Goal: Complete application form

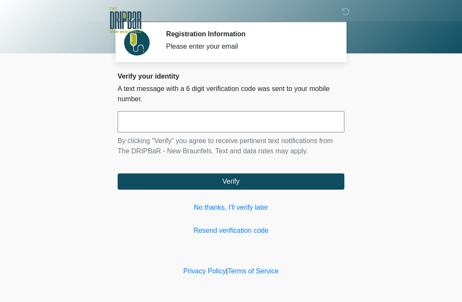
click at [214, 118] on input "text" at bounding box center [231, 121] width 227 height 21
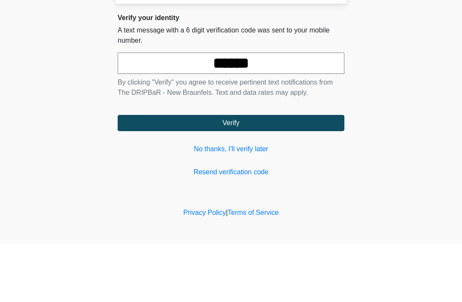
type input "******"
click at [328, 174] on button "Verify" at bounding box center [231, 182] width 227 height 16
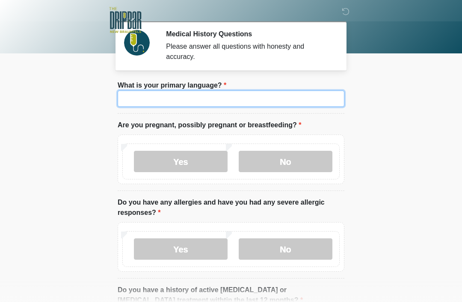
click at [325, 104] on input "What is your primary language?" at bounding box center [231, 99] width 227 height 16
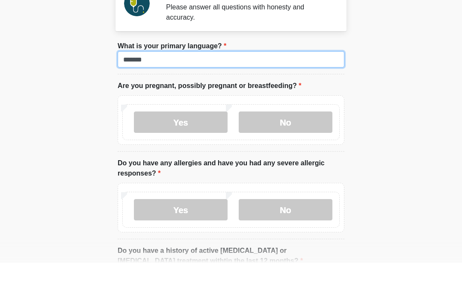
type input "*******"
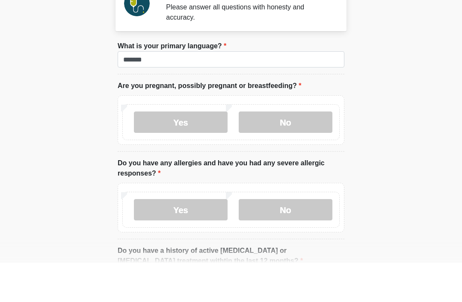
click at [315, 151] on label "No" at bounding box center [286, 161] width 94 height 21
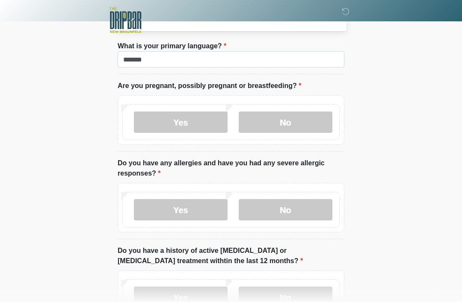
click at [313, 213] on label "No" at bounding box center [286, 209] width 94 height 21
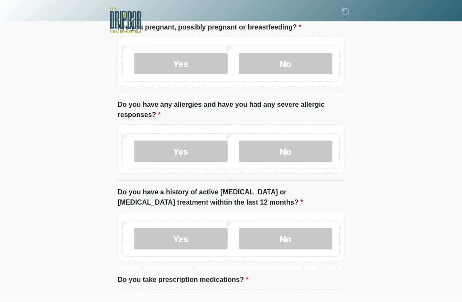
scroll to position [107, 0]
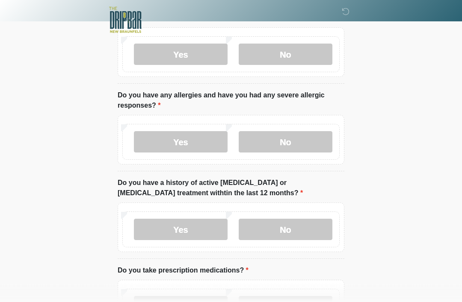
click at [318, 231] on label "No" at bounding box center [286, 229] width 94 height 21
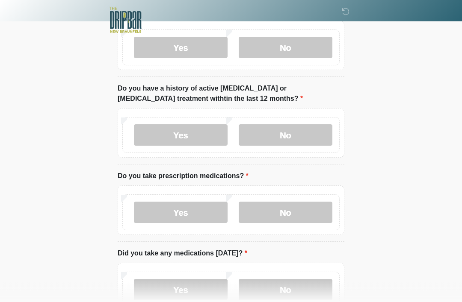
click at [310, 213] on label "No" at bounding box center [286, 212] width 94 height 21
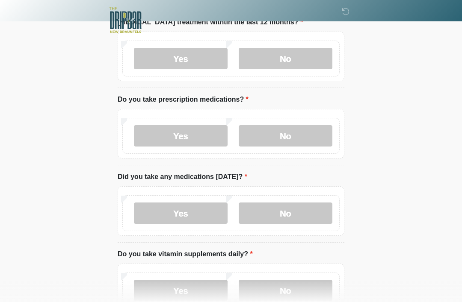
scroll to position [277, 0]
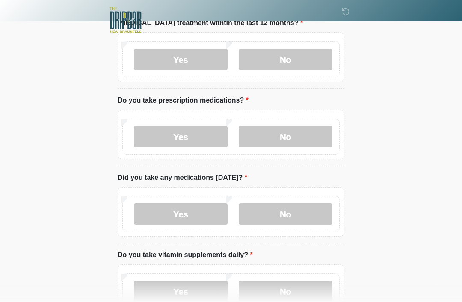
click at [306, 211] on label "No" at bounding box center [286, 213] width 94 height 21
click at [218, 214] on label "Yes" at bounding box center [181, 213] width 94 height 21
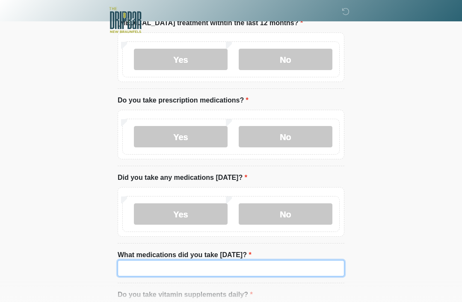
click at [278, 264] on input "What medications did you take today?" at bounding box center [231, 268] width 227 height 16
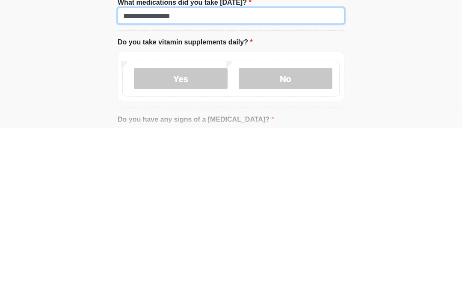
scroll to position [356, 0]
type input "**********"
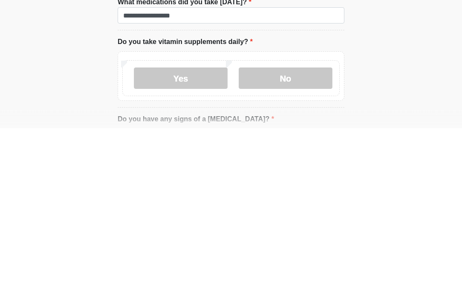
click at [314, 242] on label "No" at bounding box center [286, 252] width 94 height 21
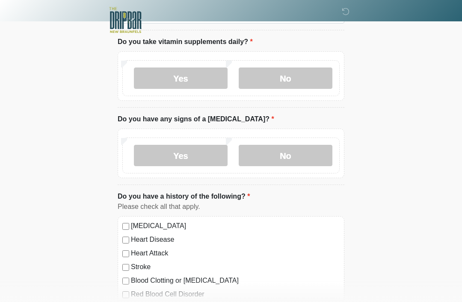
click at [306, 153] on label "No" at bounding box center [286, 155] width 94 height 21
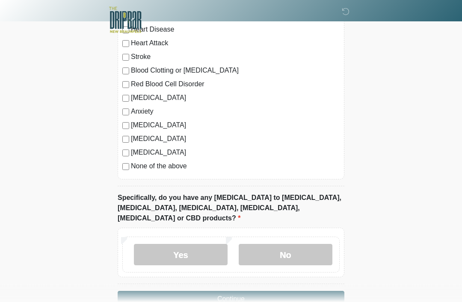
scroll to position [742, 0]
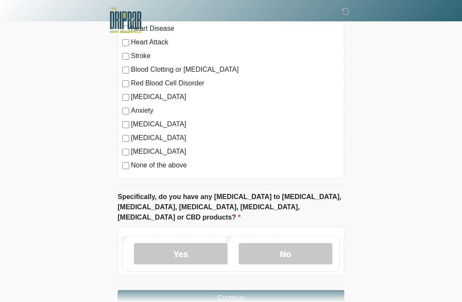
click at [294, 243] on label "No" at bounding box center [286, 253] width 94 height 21
click at [284, 290] on button "Continue" at bounding box center [231, 298] width 227 height 16
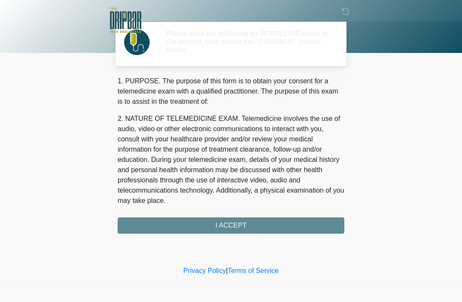
scroll to position [0, 0]
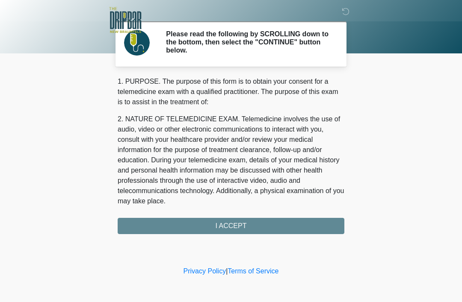
click at [275, 228] on div "1. PURPOSE. The purpose of this form is to obtain your consent for a telemedici…" at bounding box center [231, 156] width 227 height 158
click at [262, 224] on div "1. PURPOSE. The purpose of this form is to obtain your consent for a telemedici…" at bounding box center [231, 156] width 227 height 158
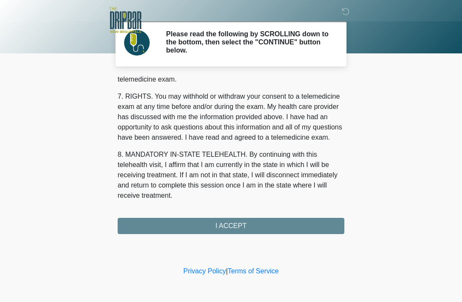
scroll to position [375, 0]
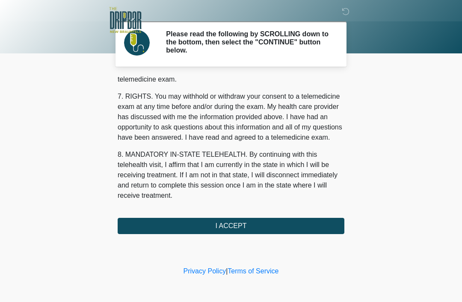
click at [256, 227] on button "I ACCEPT" at bounding box center [231, 226] width 227 height 16
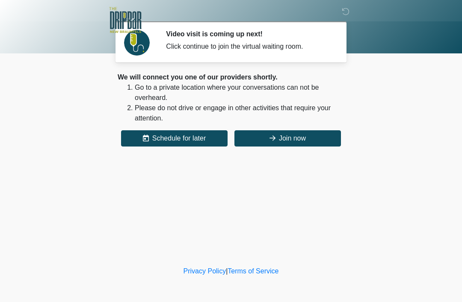
click at [308, 144] on button "Join now" at bounding box center [287, 138] width 106 height 16
